Goal: Information Seeking & Learning: Check status

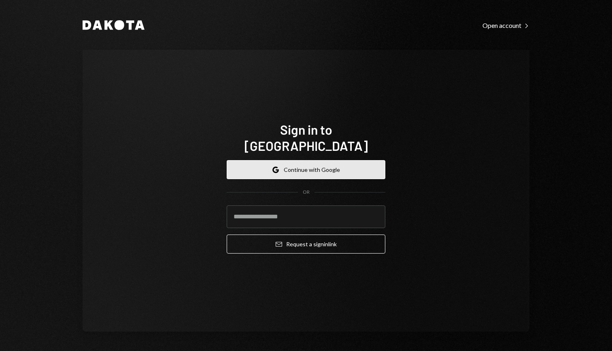
click at [290, 165] on button "Google Continue with Google" at bounding box center [306, 169] width 159 height 19
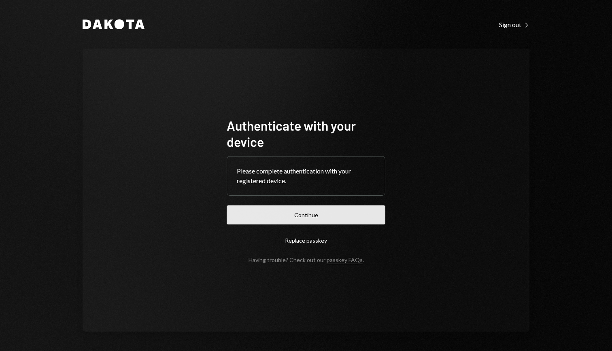
click at [333, 214] on button "Continue" at bounding box center [306, 214] width 159 height 19
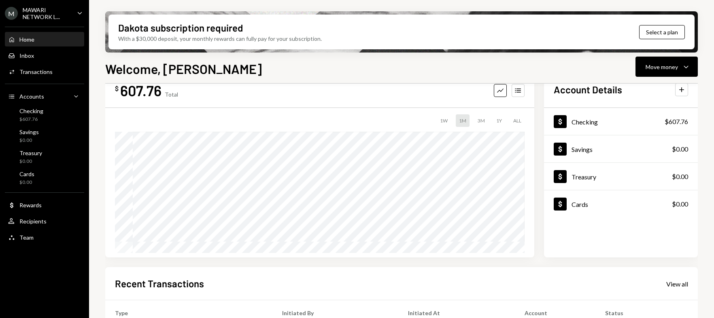
scroll to position [26, 0]
click at [589, 127] on div "Dollar Checking" at bounding box center [575, 120] width 44 height 13
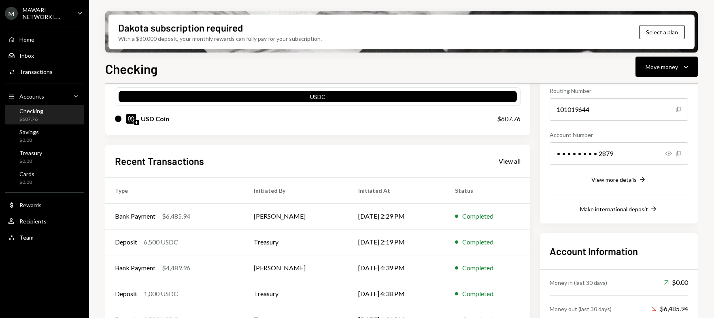
scroll to position [121, 0]
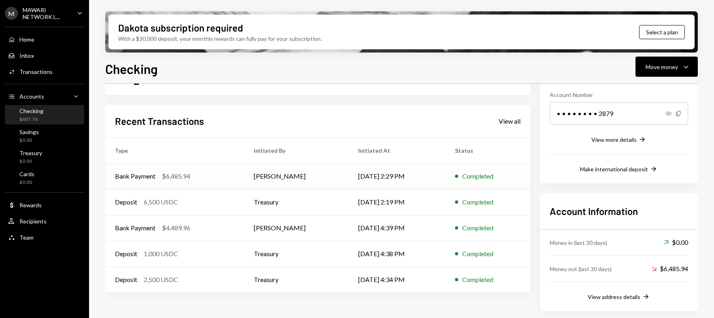
click at [240, 178] on td "Bank Payment $6,485.94" at bounding box center [174, 176] width 139 height 26
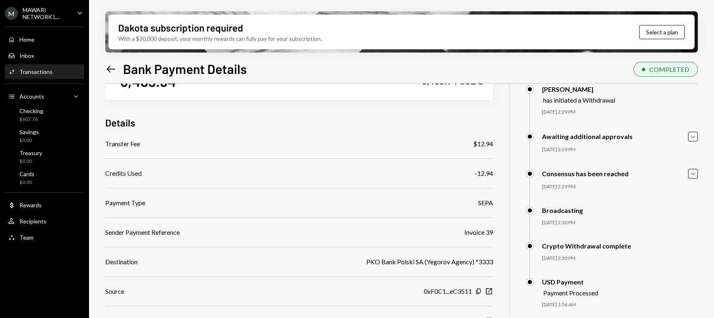
scroll to position [65, 0]
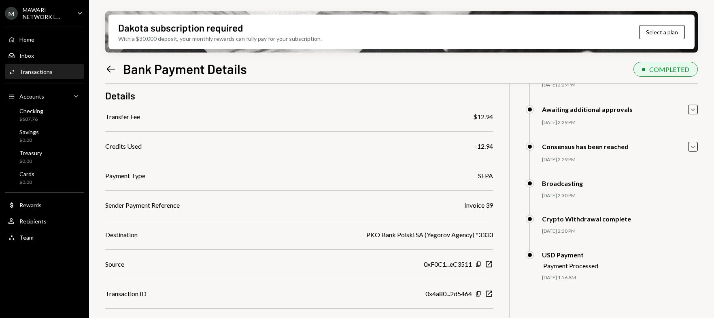
click at [110, 70] on icon "Left Arrow" at bounding box center [110, 69] width 11 height 11
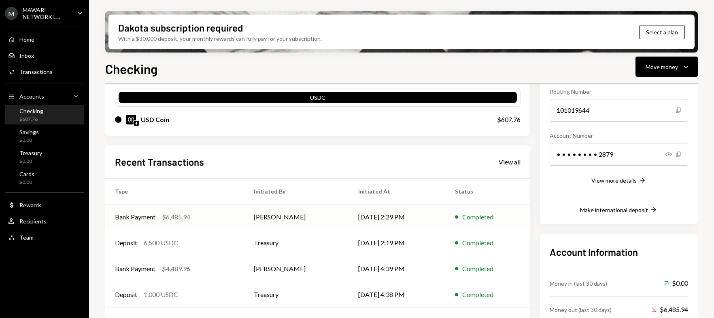
scroll to position [121, 0]
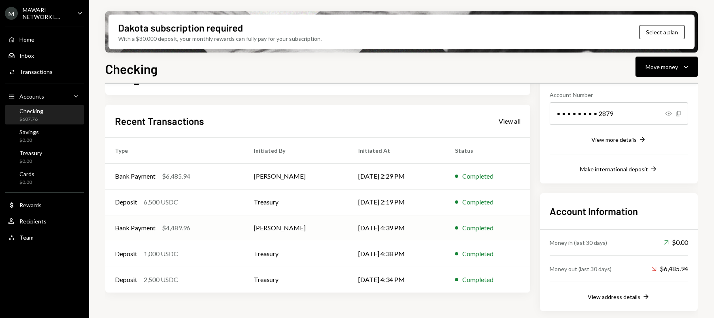
click at [156, 239] on td "Bank Payment $4,489.96" at bounding box center [174, 228] width 139 height 26
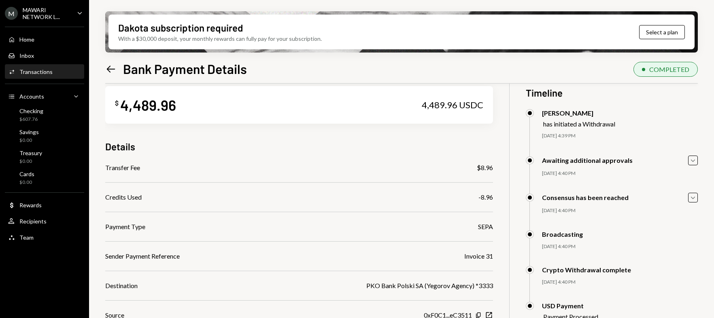
scroll to position [65, 0]
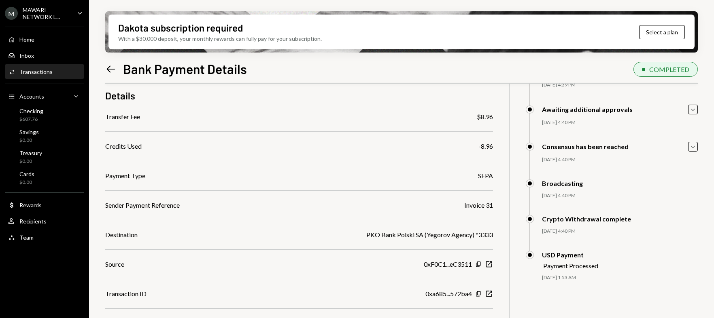
click at [110, 70] on icon "Left Arrow" at bounding box center [110, 69] width 11 height 11
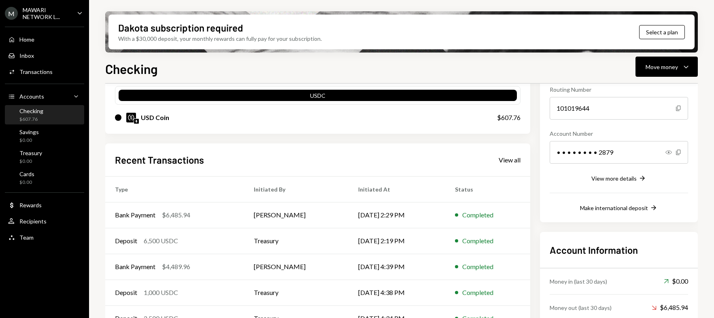
scroll to position [121, 0]
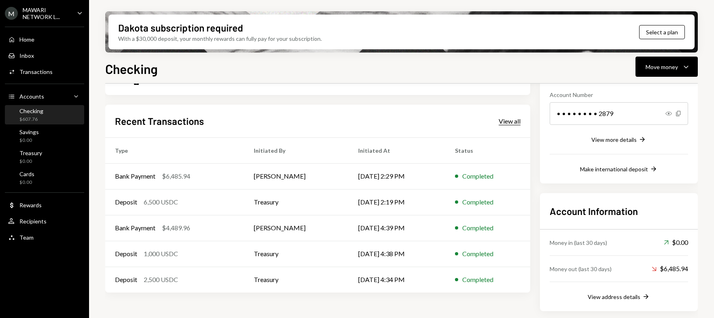
click at [509, 121] on div "View all" at bounding box center [509, 121] width 22 height 8
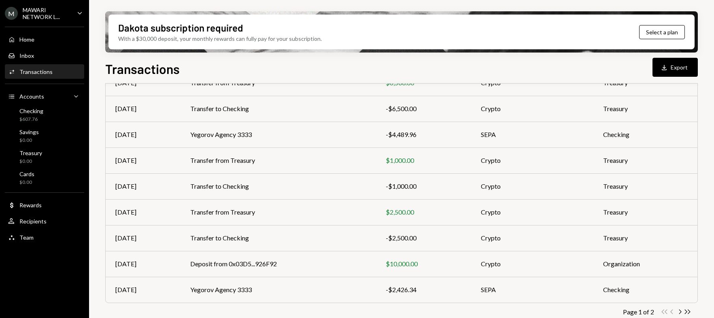
scroll to position [137, 0]
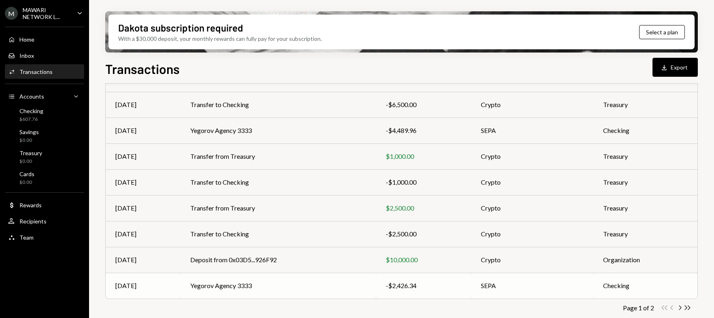
click at [385, 289] on td "-$2,426.34" at bounding box center [423, 286] width 95 height 26
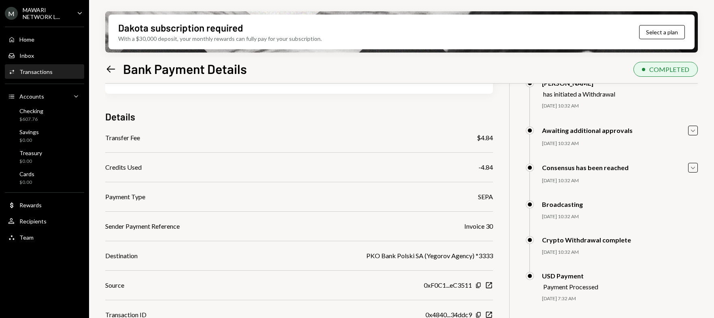
scroll to position [65, 0]
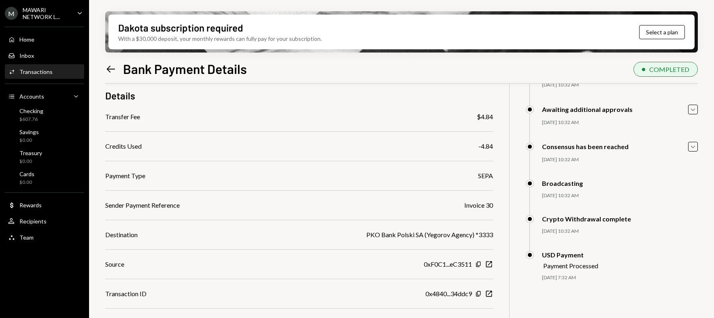
click at [109, 68] on icon "Left Arrow" at bounding box center [110, 69] width 11 height 11
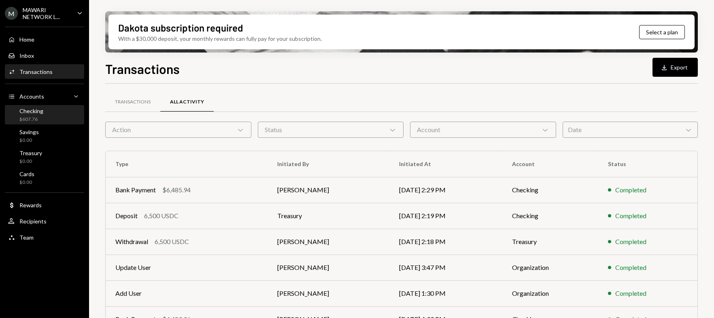
click at [30, 117] on div "$607.76" at bounding box center [31, 119] width 24 height 7
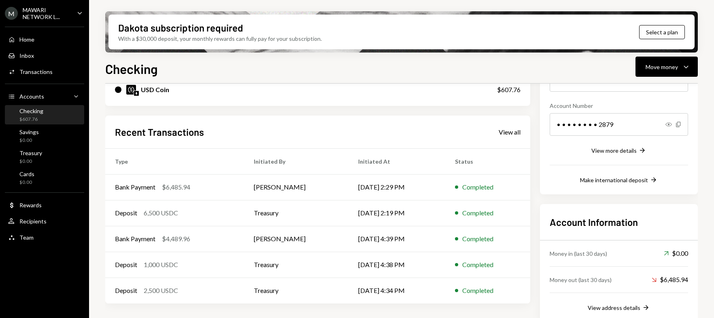
scroll to position [111, 0]
click at [31, 40] on div "Home" at bounding box center [26, 39] width 15 height 7
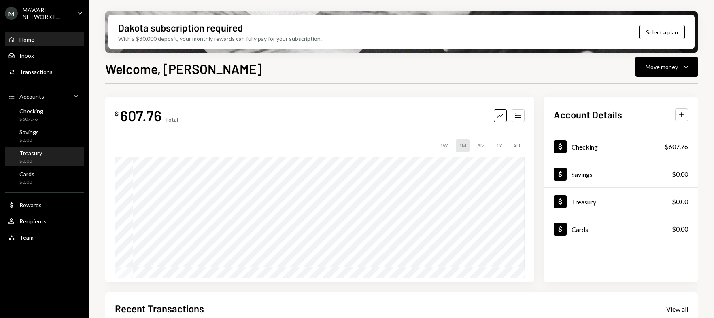
click at [24, 156] on div "Treasury" at bounding box center [30, 153] width 23 height 7
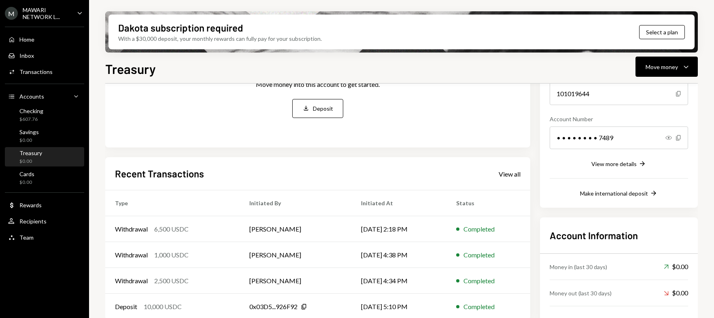
scroll to position [121, 0]
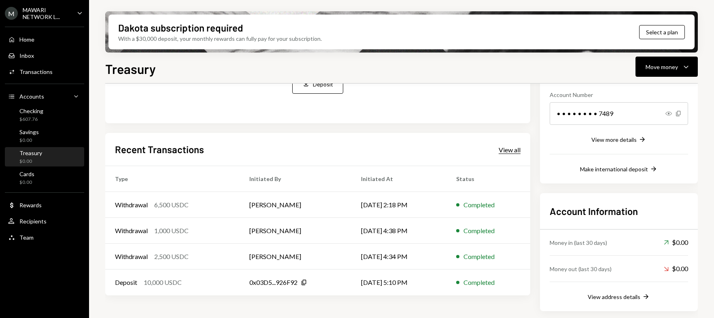
click at [508, 153] on div "View all" at bounding box center [509, 150] width 22 height 8
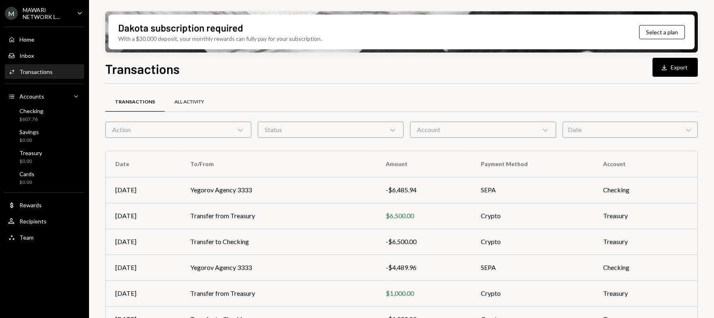
click at [186, 102] on div "All Activity" at bounding box center [189, 102] width 30 height 7
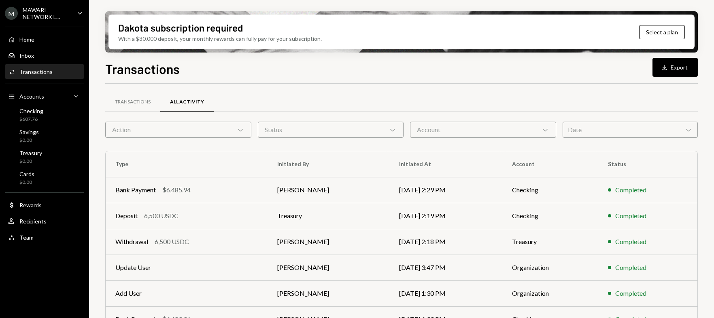
click at [435, 132] on div "Account Chevron Down" at bounding box center [483, 130] width 146 height 16
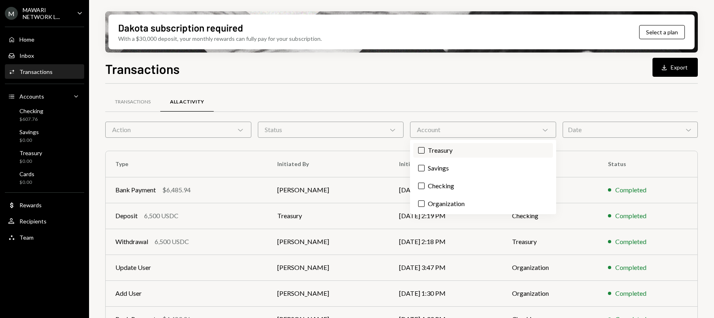
click at [421, 153] on button "Treasury" at bounding box center [421, 150] width 6 height 6
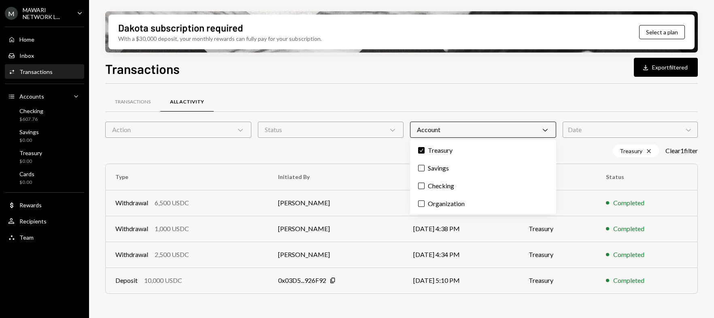
click at [328, 153] on div "Treasury Cross Clear 1 filter" at bounding box center [401, 150] width 592 height 13
